Goal: Task Accomplishment & Management: Use online tool/utility

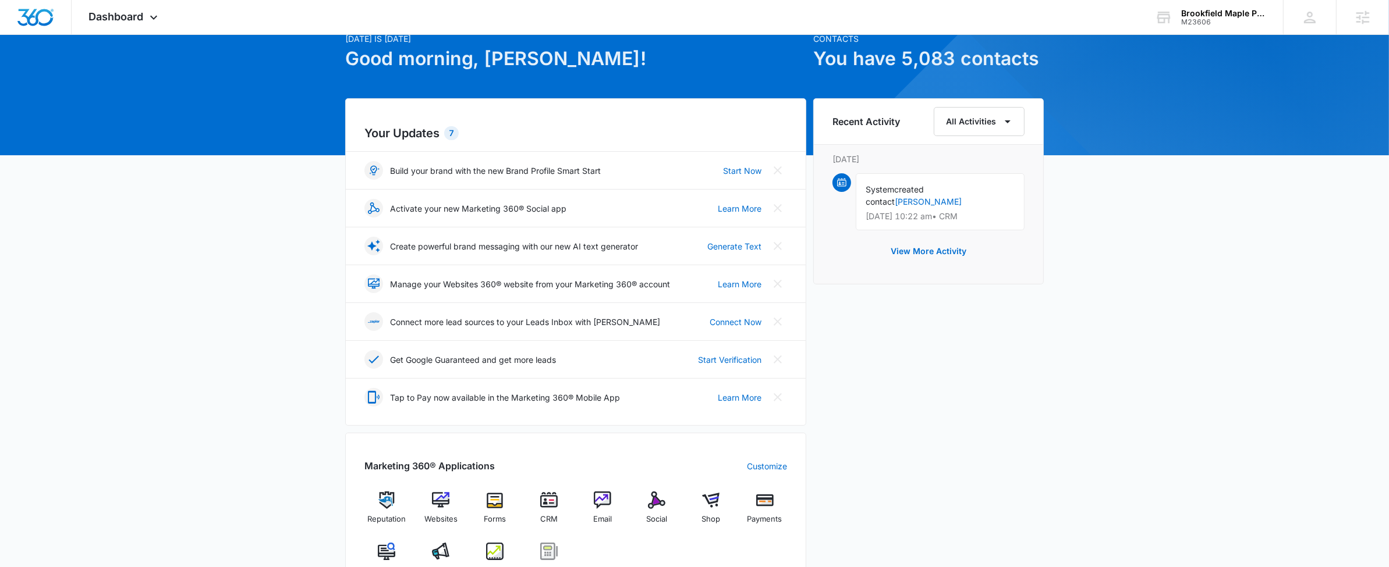
scroll to position [188, 0]
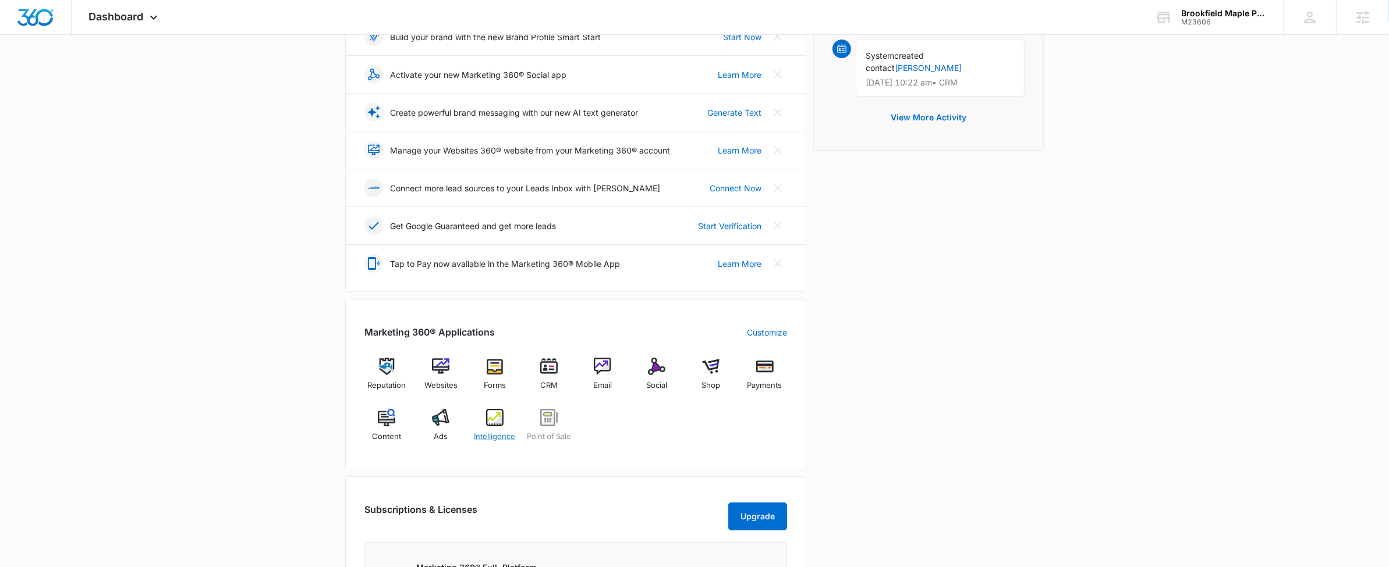
click at [500, 419] on img at bounding box center [494, 417] width 17 height 17
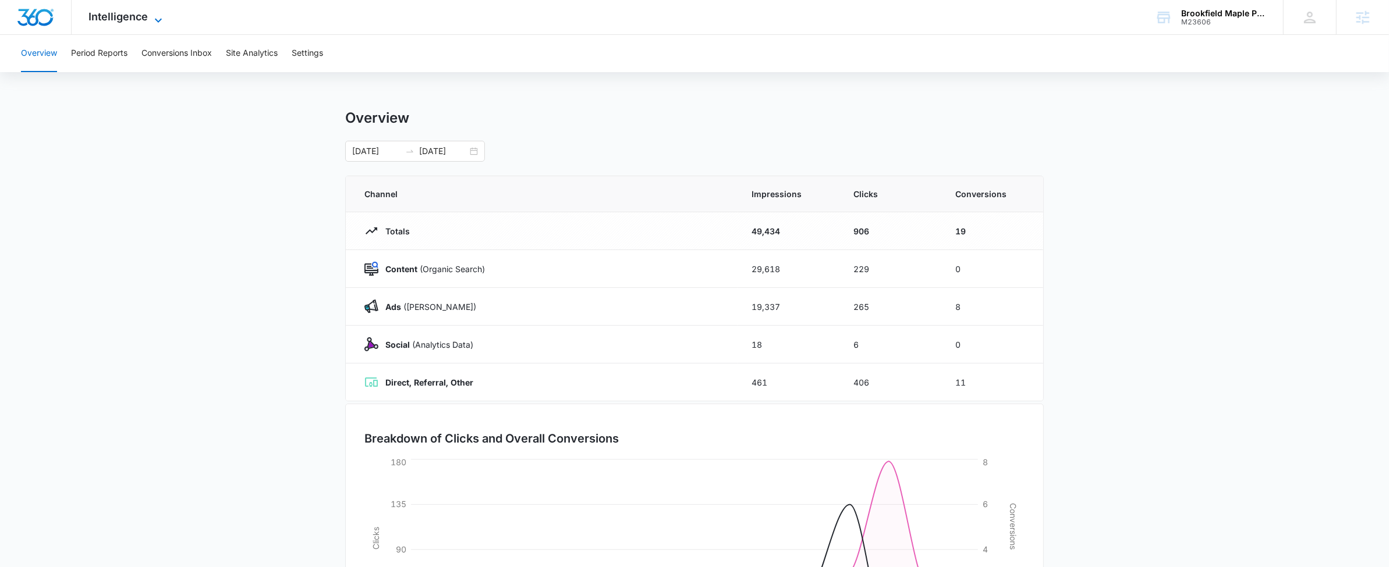
click at [115, 13] on span "Intelligence" at bounding box center [118, 16] width 59 height 12
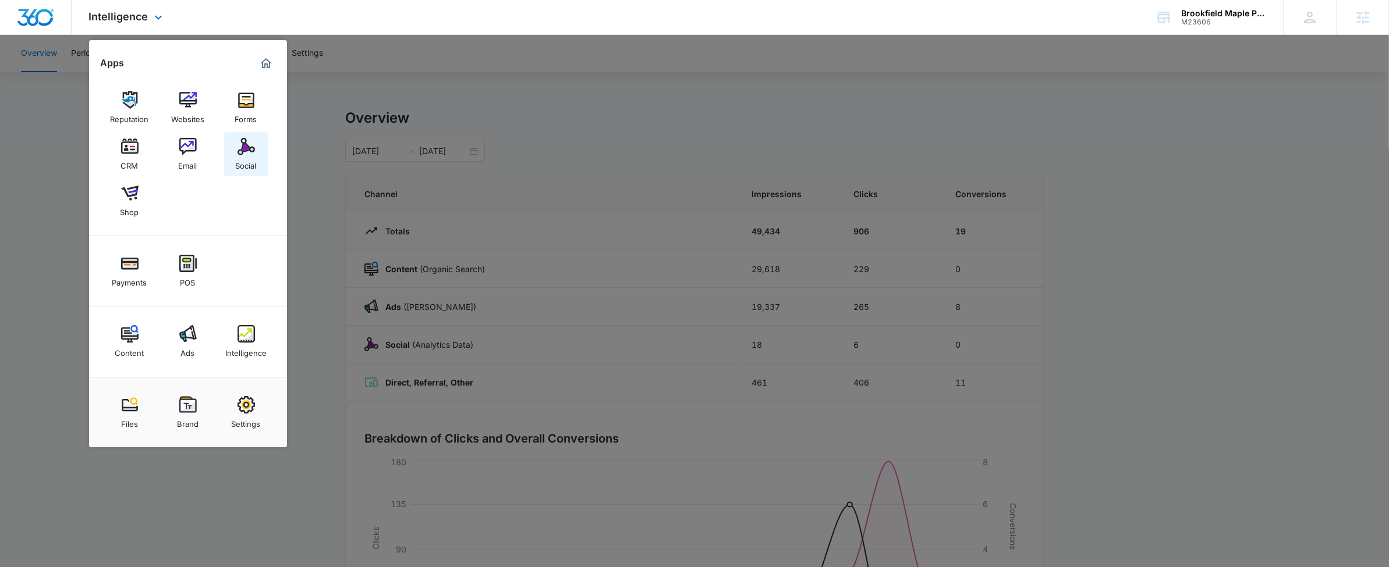
click at [246, 149] on img at bounding box center [245, 146] width 17 height 17
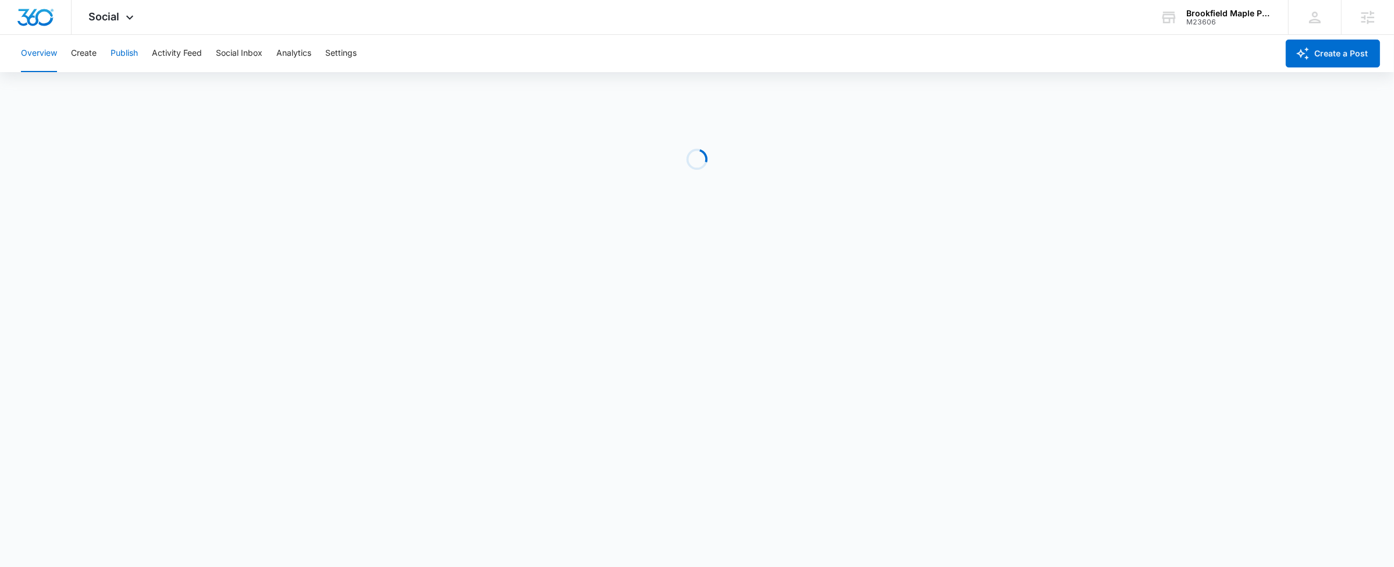
click at [124, 50] on button "Publish" at bounding box center [124, 53] width 27 height 37
click at [129, 52] on button "Publish" at bounding box center [124, 53] width 27 height 37
click at [129, 9] on div "Social Apps Reputation Websites Forms CRM Email Social Shop Payments POS Conten…" at bounding box center [113, 17] width 83 height 34
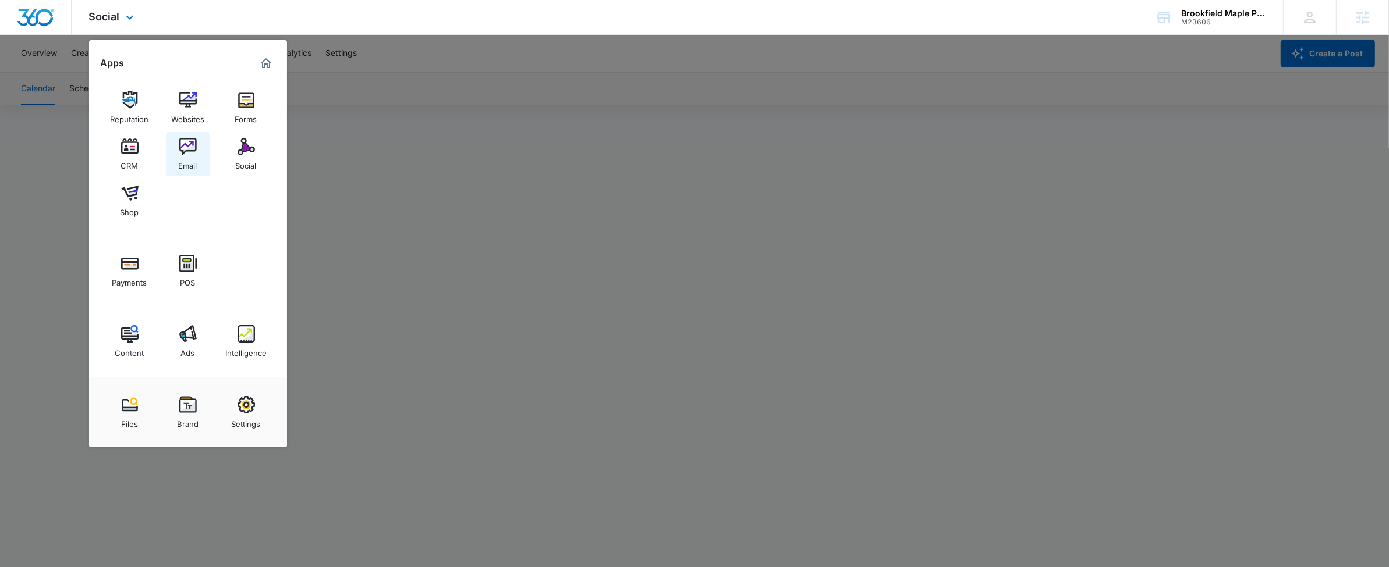
drag, startPoint x: 188, startPoint y: 147, endPoint x: 201, endPoint y: 119, distance: 30.2
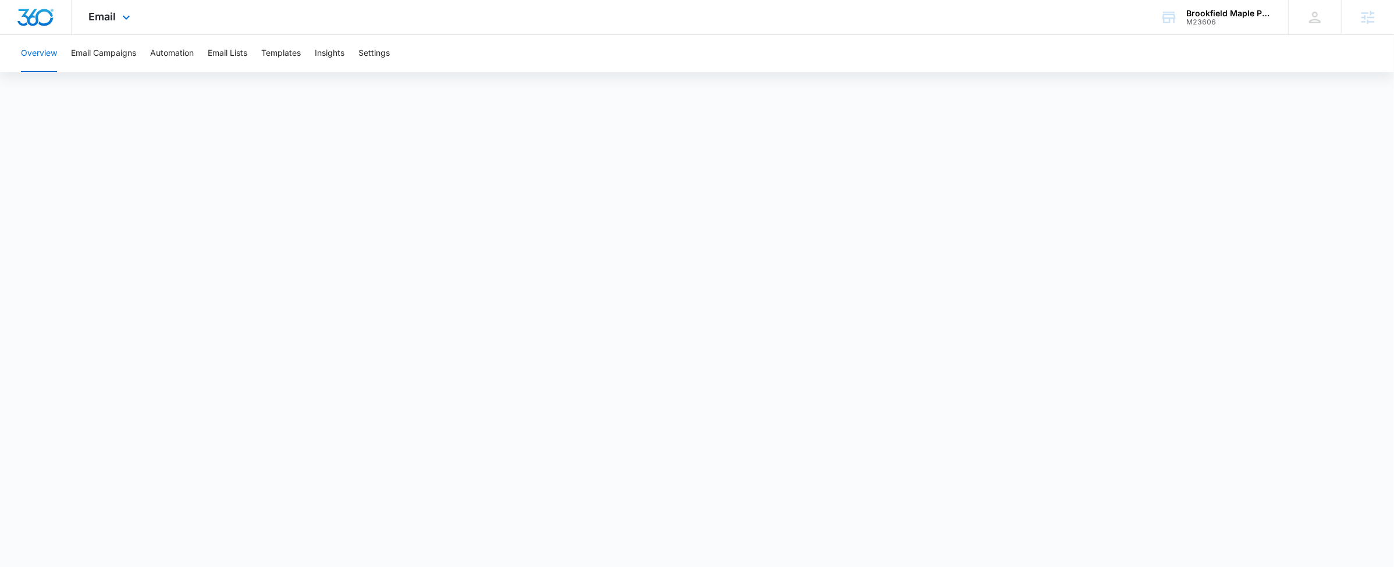
click at [133, 30] on div "Email Apps Reputation Websites Forms CRM Email Social Shop Payments POS Content…" at bounding box center [111, 17] width 79 height 34
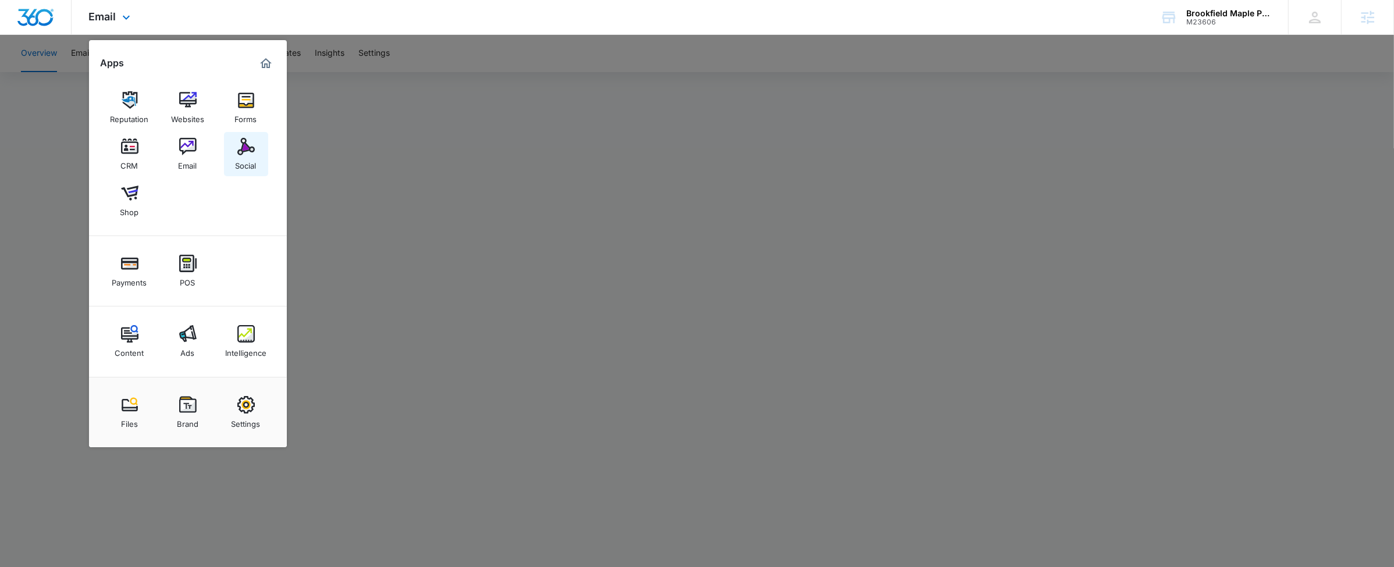
click at [258, 158] on link "Social" at bounding box center [246, 154] width 44 height 44
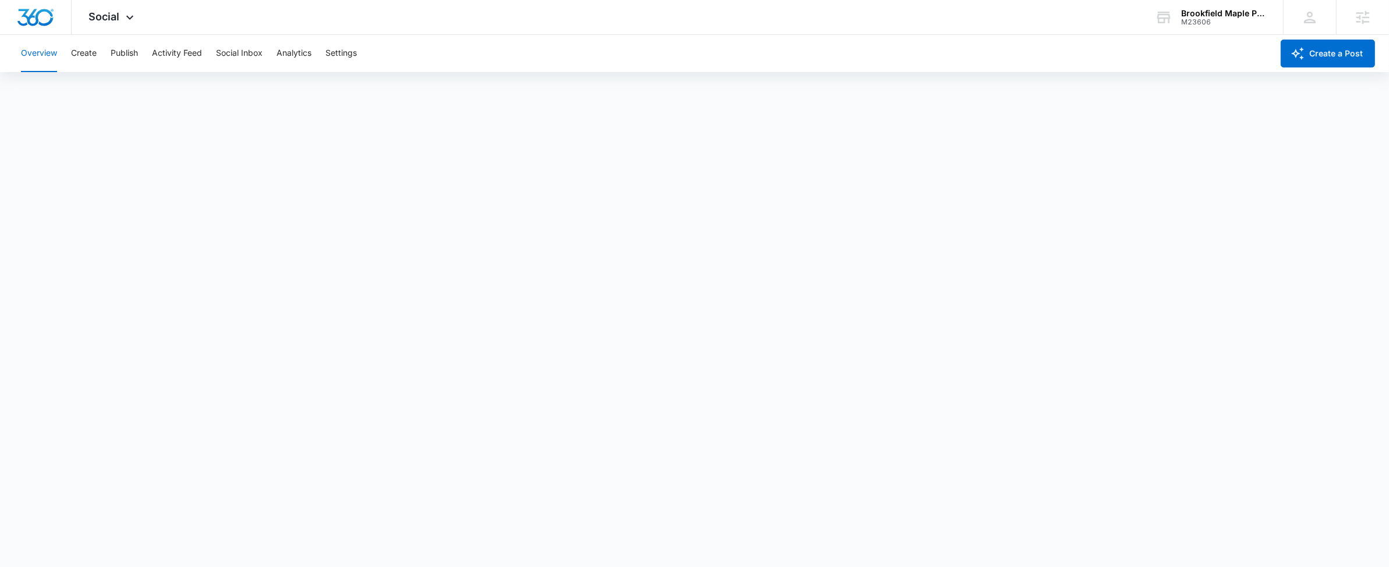
click at [108, 52] on div "Overview Create Publish Activity Feed Social Inbox Analytics Settings" at bounding box center [643, 53] width 1258 height 37
click at [124, 50] on button "Publish" at bounding box center [124, 53] width 27 height 37
click at [354, 54] on button "Settings" at bounding box center [340, 53] width 31 height 37
click at [126, 58] on button "Publish" at bounding box center [124, 53] width 27 height 37
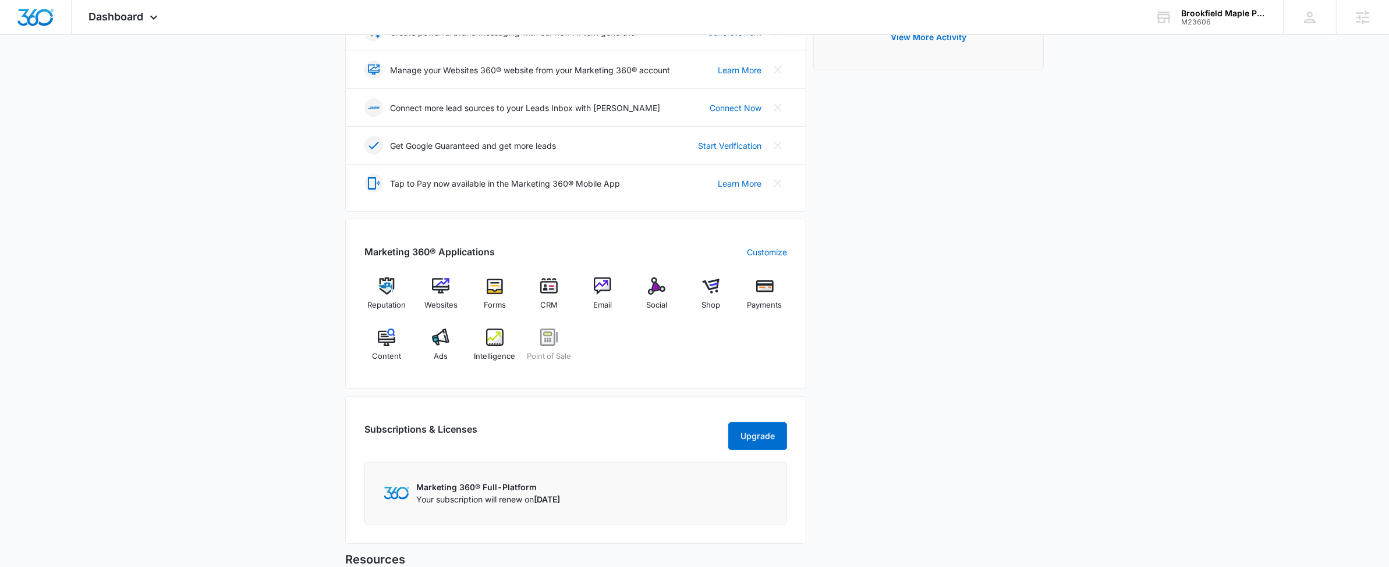
scroll to position [304, 0]
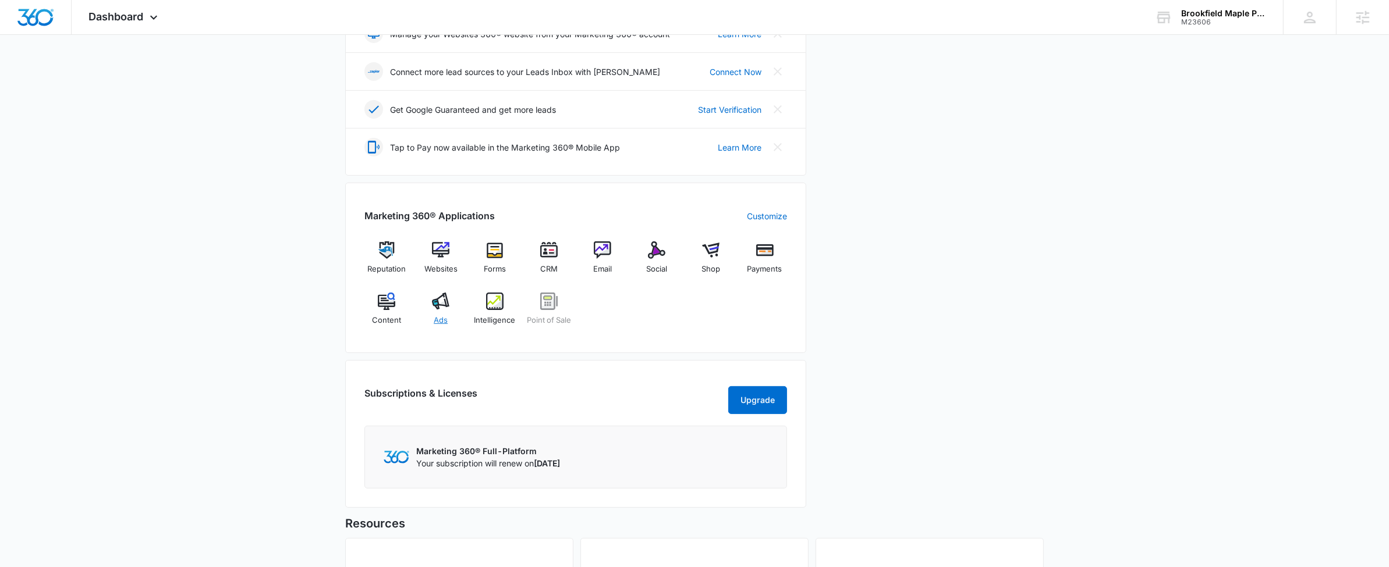
click at [434, 321] on span "Ads" at bounding box center [441, 321] width 14 height 12
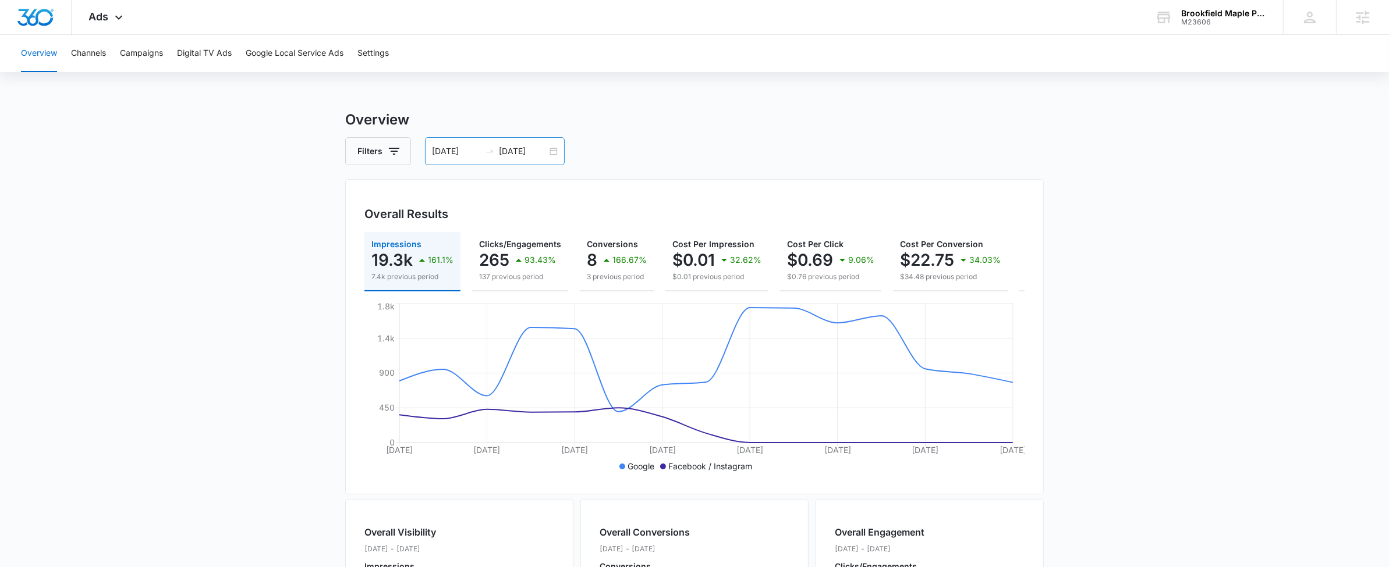
click at [483, 152] on div at bounding box center [489, 151] width 19 height 9
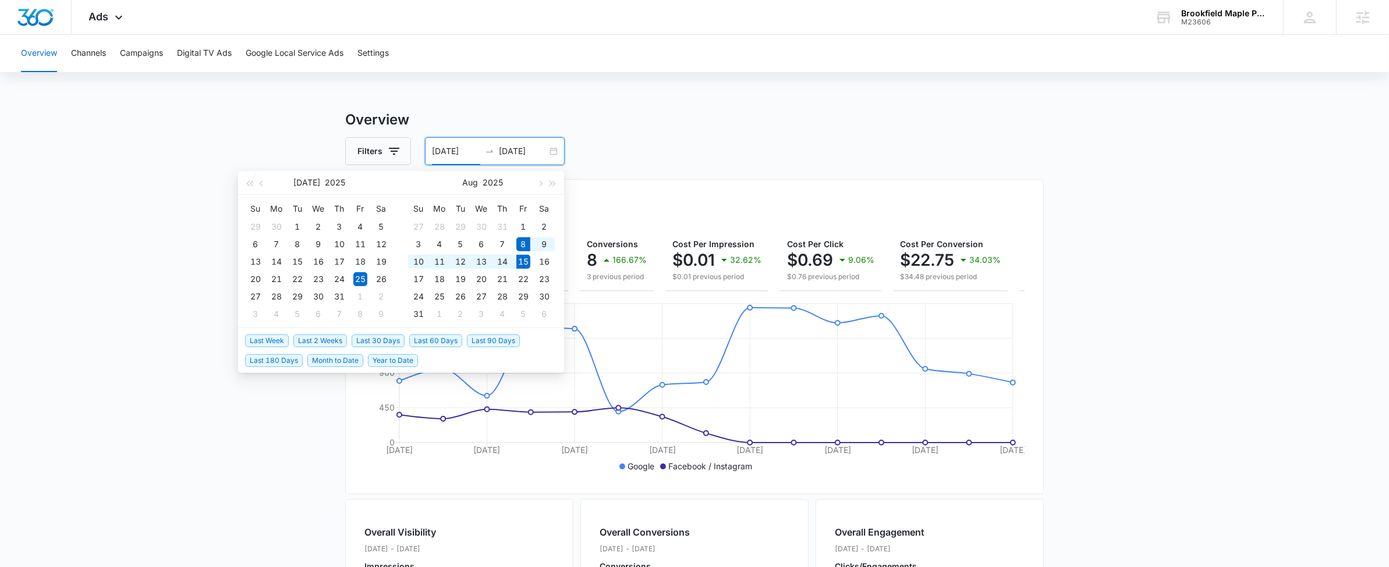
click at [272, 337] on span "Last Week" at bounding box center [267, 341] width 44 height 13
type input "[DATE]"
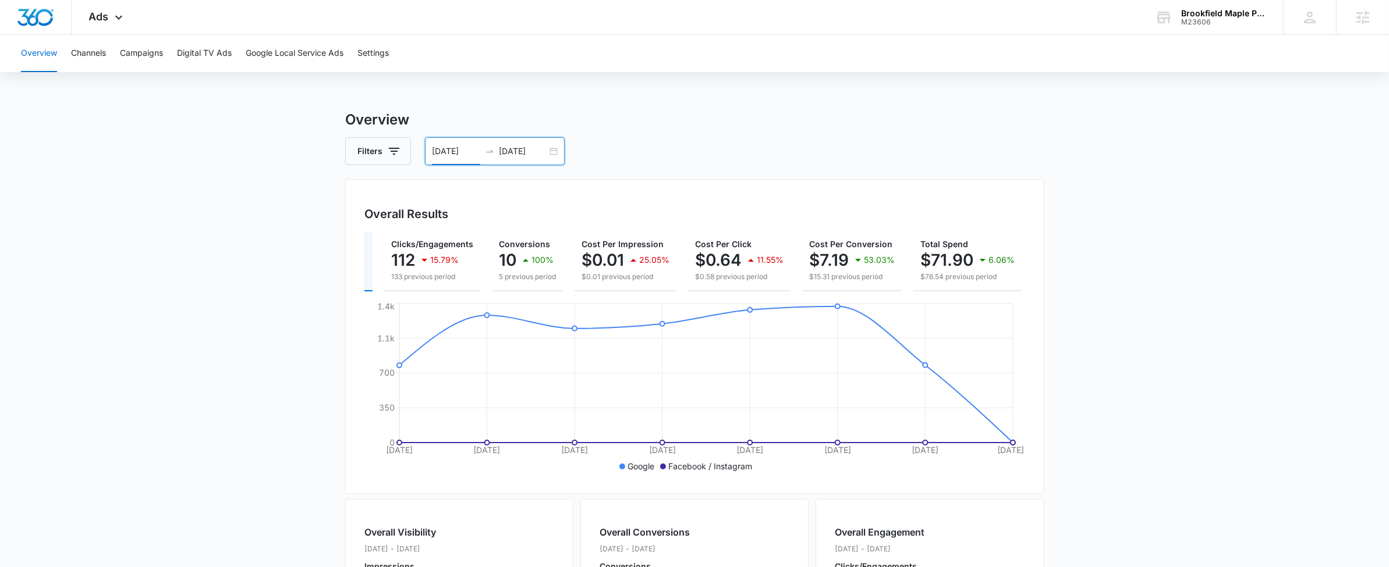
click at [493, 150] on div at bounding box center [489, 151] width 19 height 9
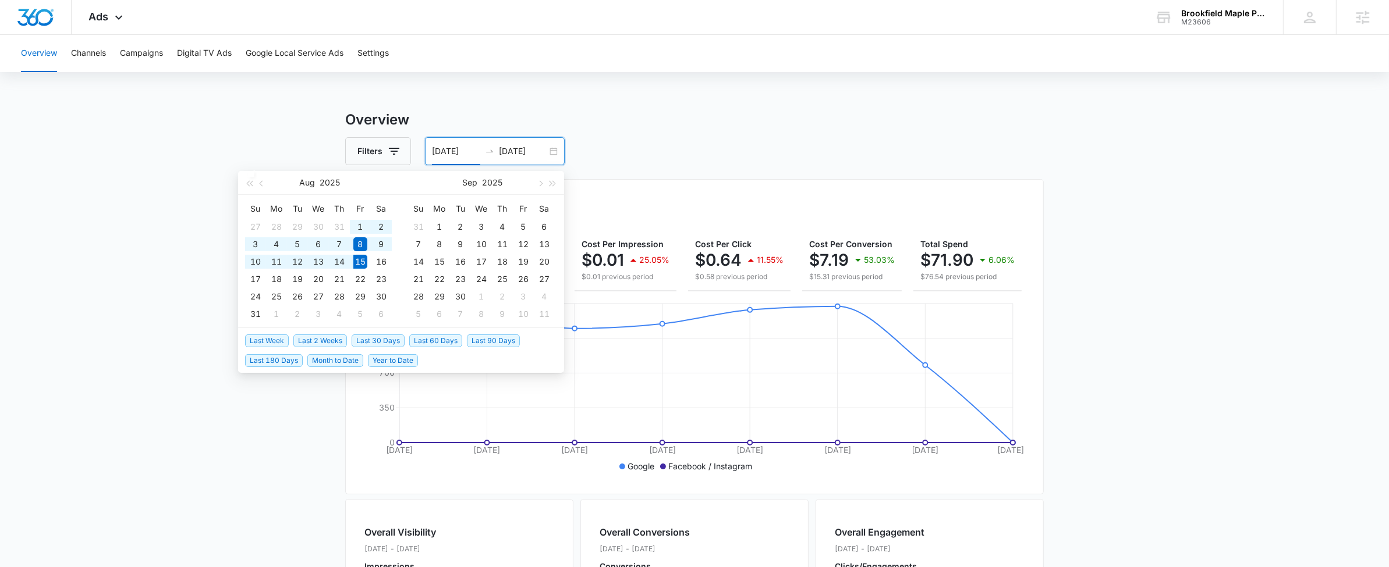
click at [376, 335] on span "Last 30 Days" at bounding box center [377, 341] width 53 height 13
type input "[DATE]"
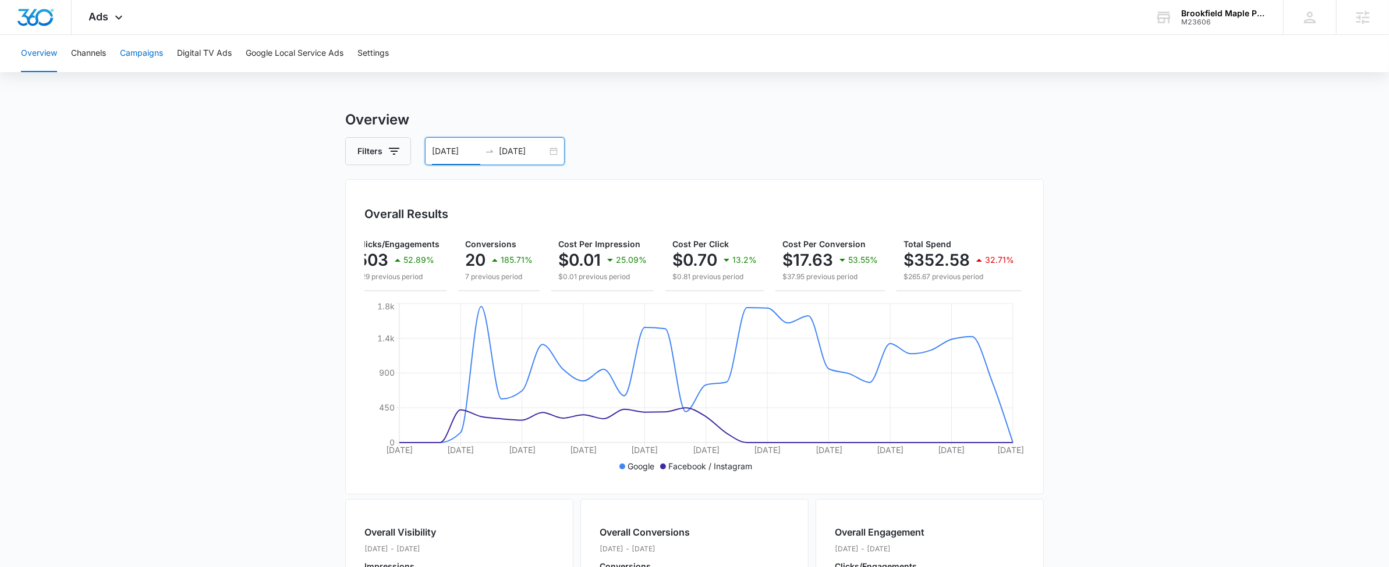
click at [125, 59] on button "Campaigns" at bounding box center [141, 53] width 43 height 37
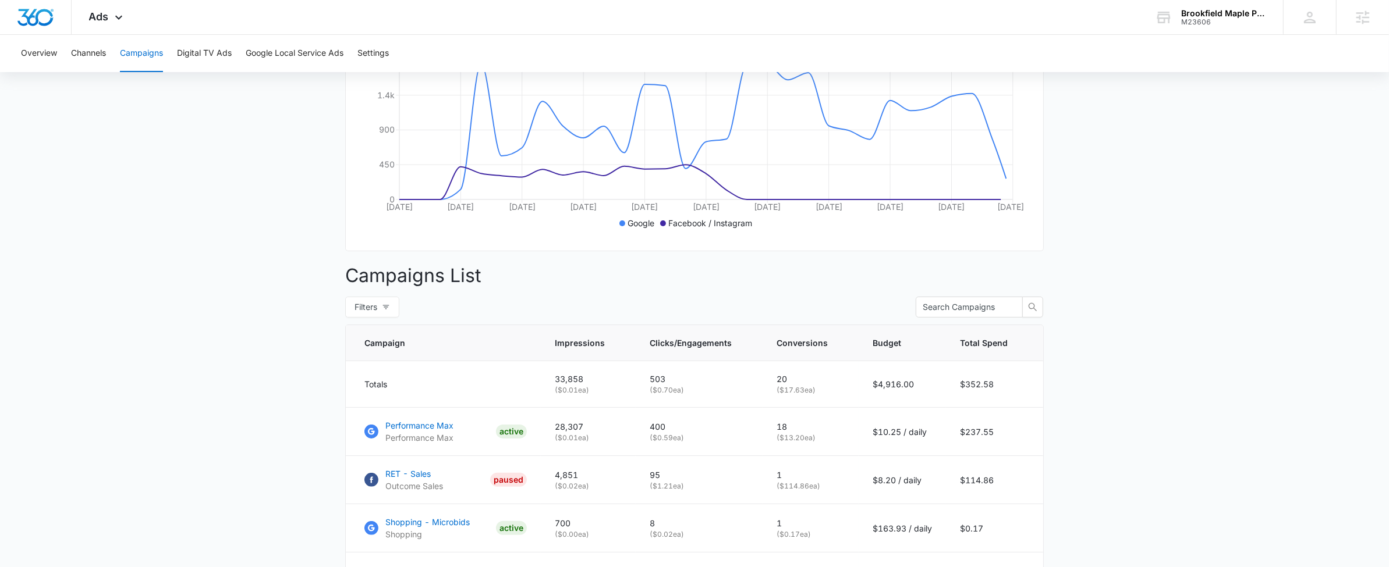
scroll to position [268, 0]
